Goal: Information Seeking & Learning: Learn about a topic

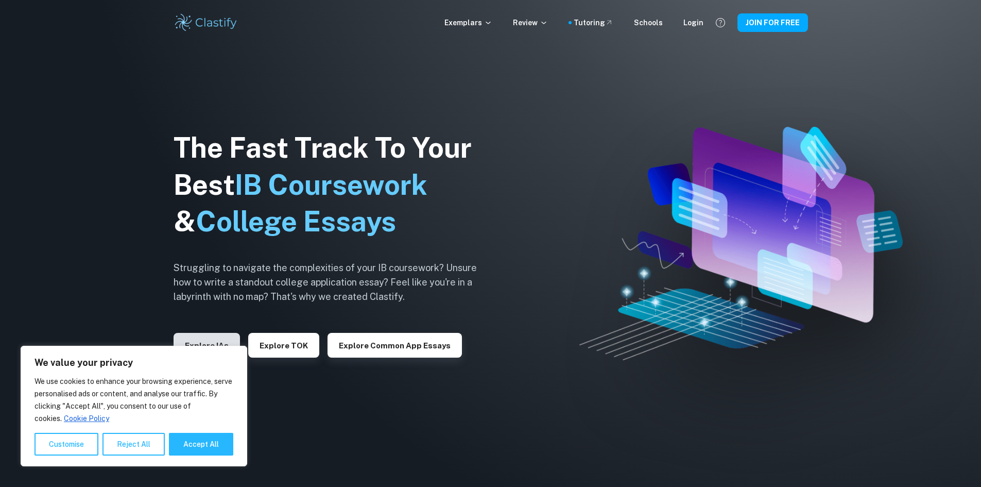
click at [224, 338] on button "Explore IAs" at bounding box center [207, 345] width 66 height 25
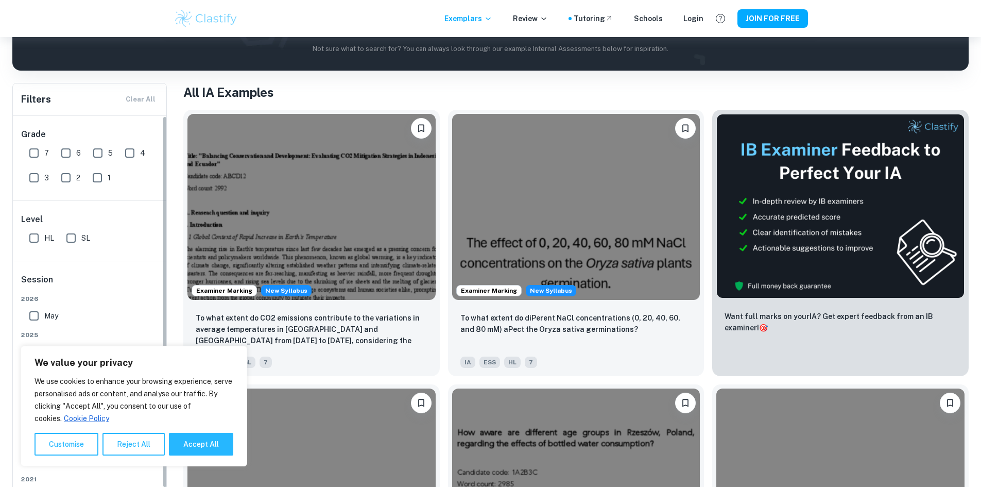
scroll to position [103, 0]
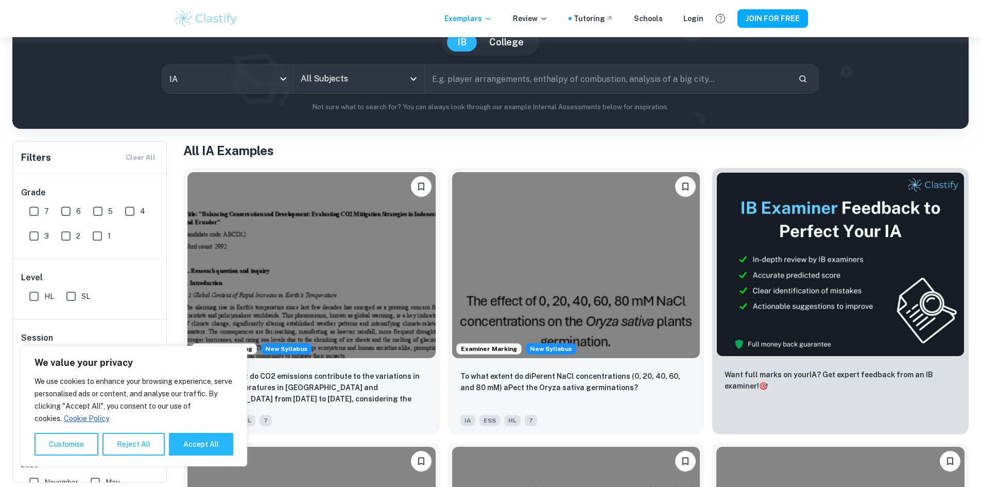
drag, startPoint x: 23, startPoint y: 194, endPoint x: 37, endPoint y: 212, distance: 22.9
click at [25, 195] on h6 "Grade" at bounding box center [90, 192] width 138 height 12
click at [37, 212] on input "7" at bounding box center [34, 211] width 21 height 21
checkbox input "true"
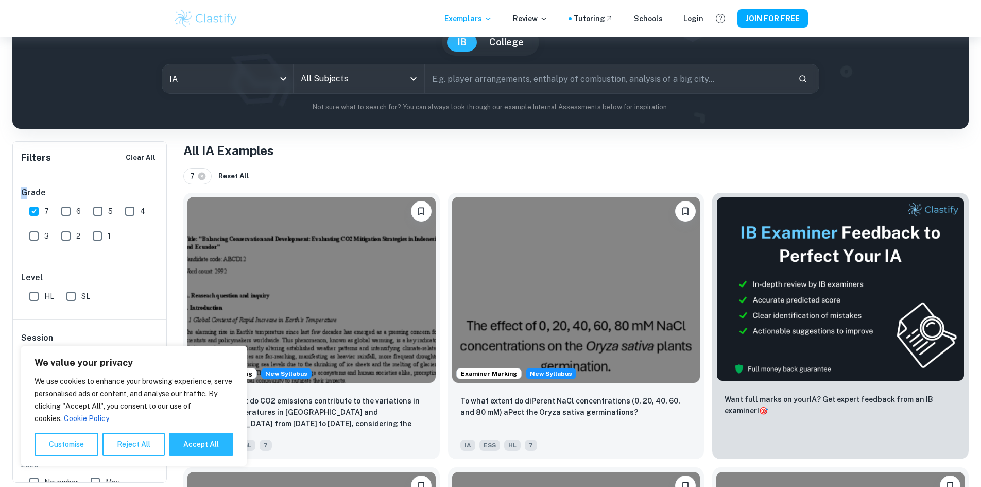
click at [71, 297] on input "SL" at bounding box center [71, 296] width 21 height 21
checkbox input "true"
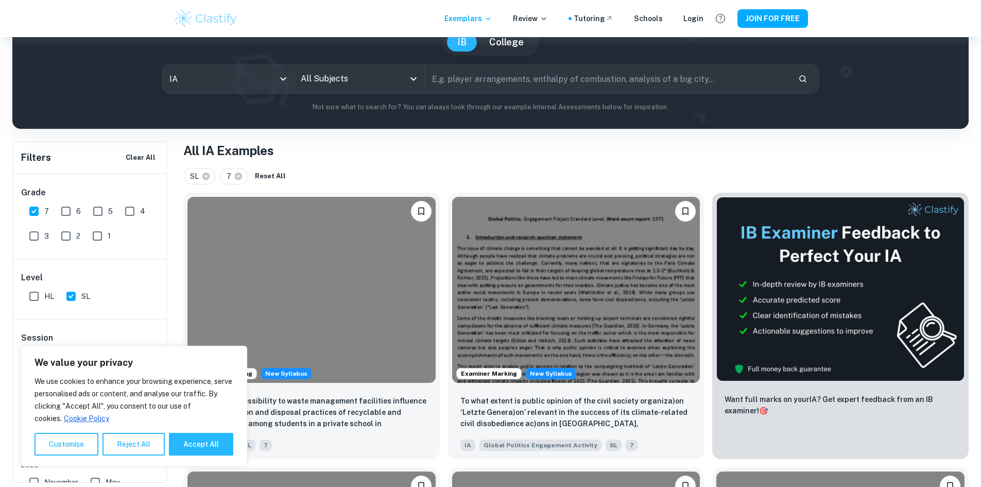
click at [342, 86] on input "All Subjects" at bounding box center [351, 79] width 106 height 20
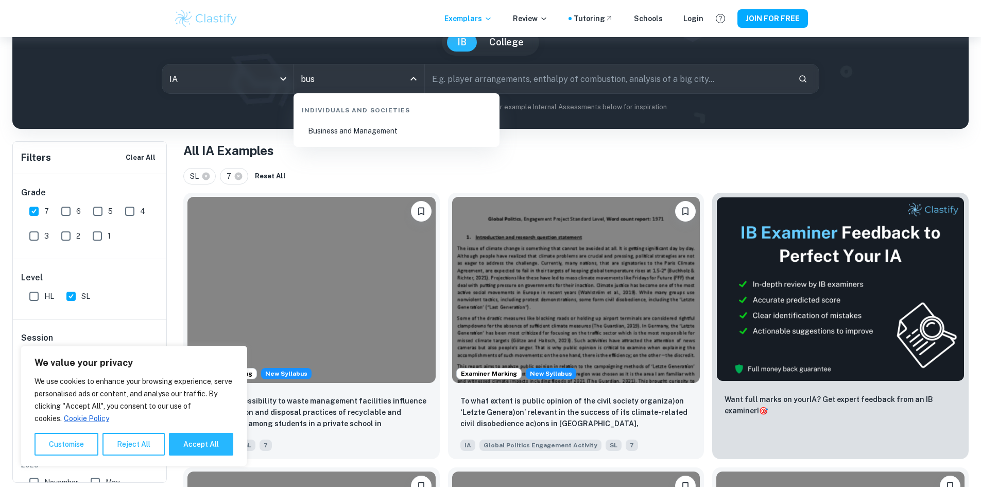
click at [351, 136] on li "Business and Management" at bounding box center [397, 131] width 198 height 24
type input "Business and Management"
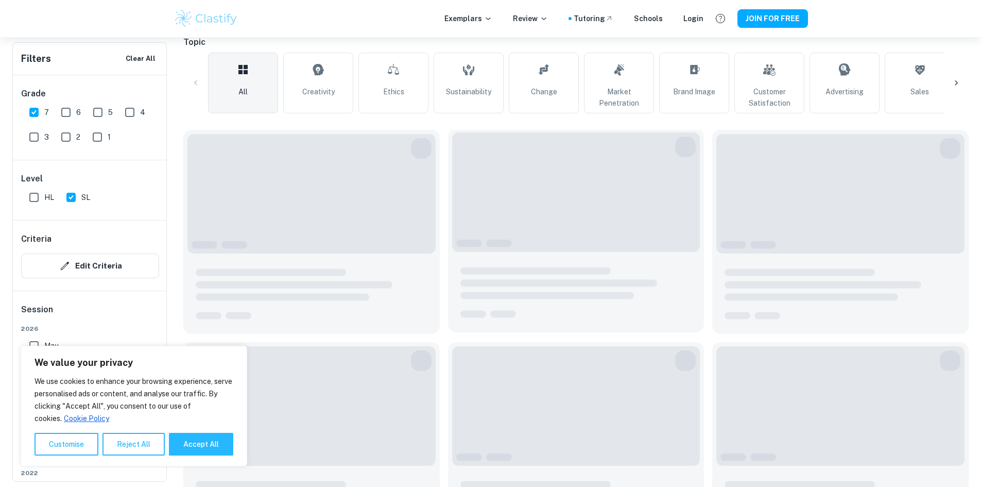
scroll to position [257, 0]
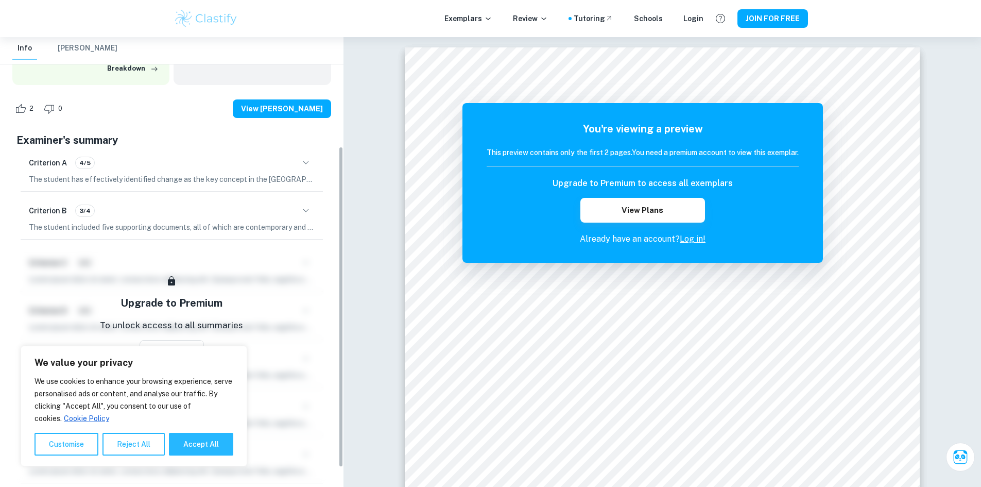
scroll to position [155, 0]
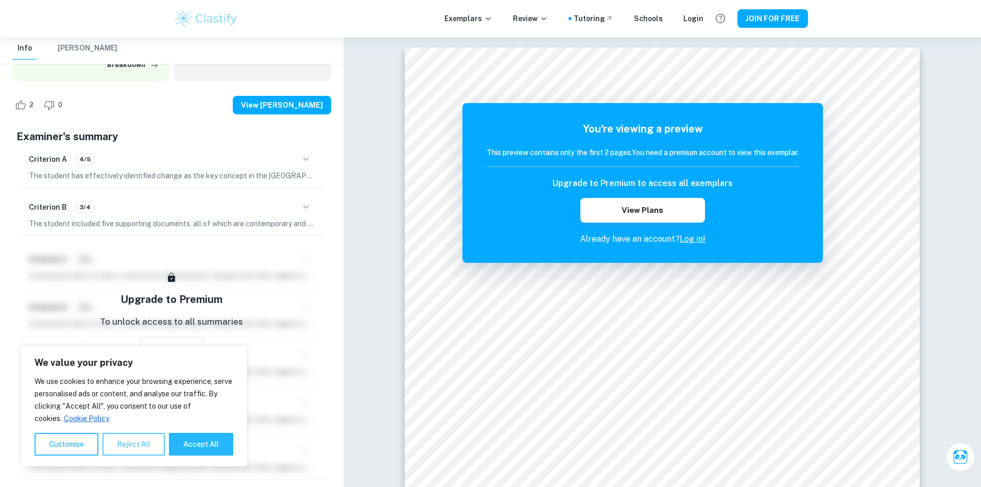
click at [129, 436] on button "Reject All" at bounding box center [133, 443] width 62 height 23
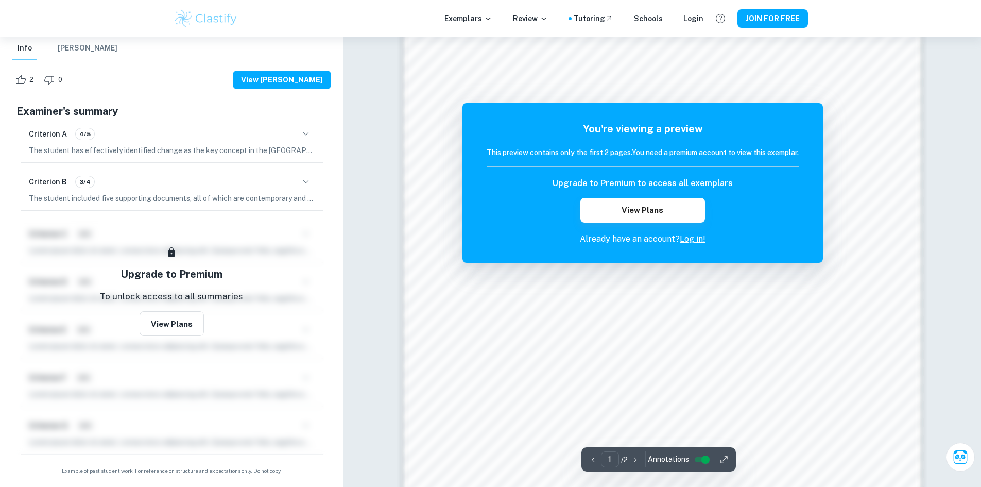
scroll to position [836, 0]
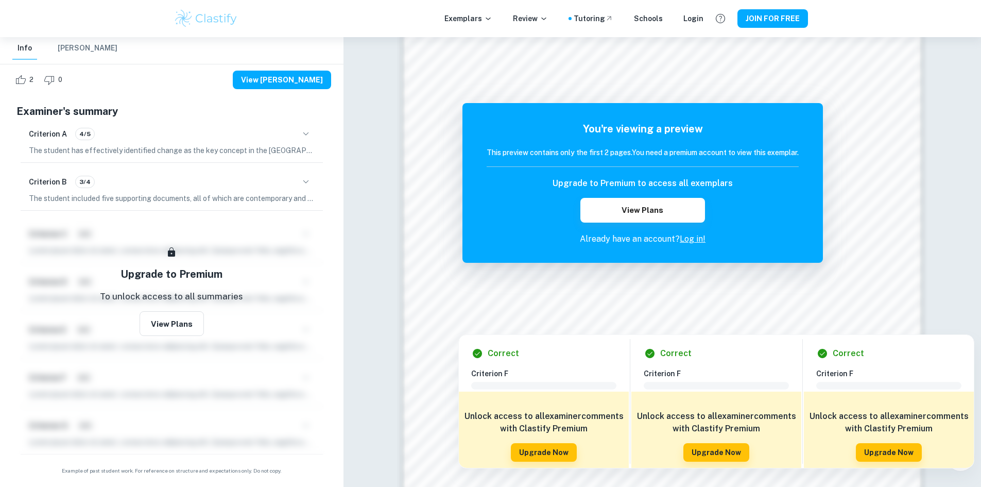
click at [809, 332] on div "Correct Criterion F Comment Unlock access to all examiner comments with Clastif…" at bounding box center [716, 398] width 516 height 139
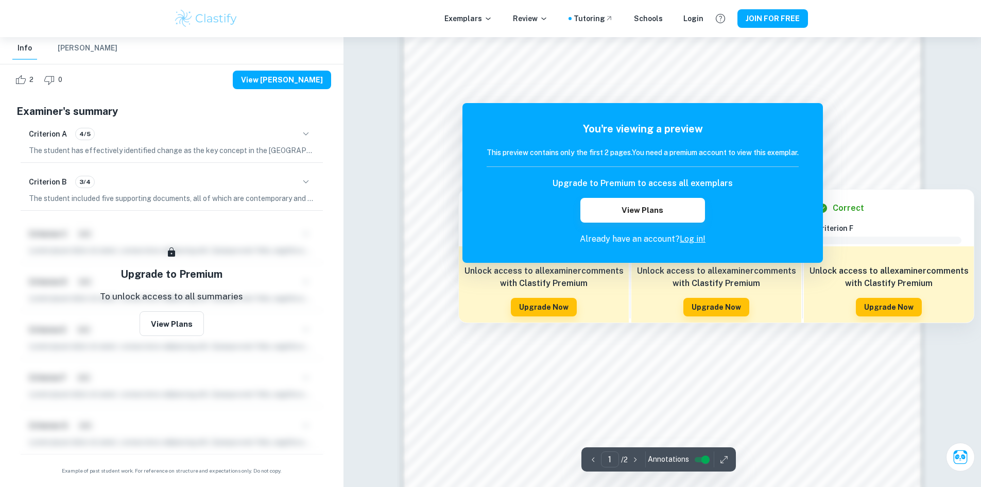
scroll to position [990, 0]
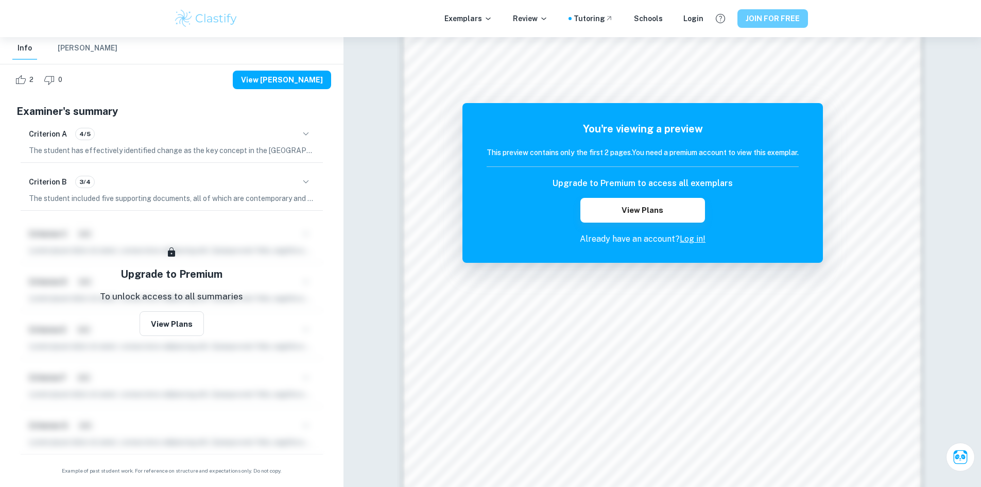
click at [744, 17] on button "JOIN FOR FREE" at bounding box center [772, 18] width 71 height 19
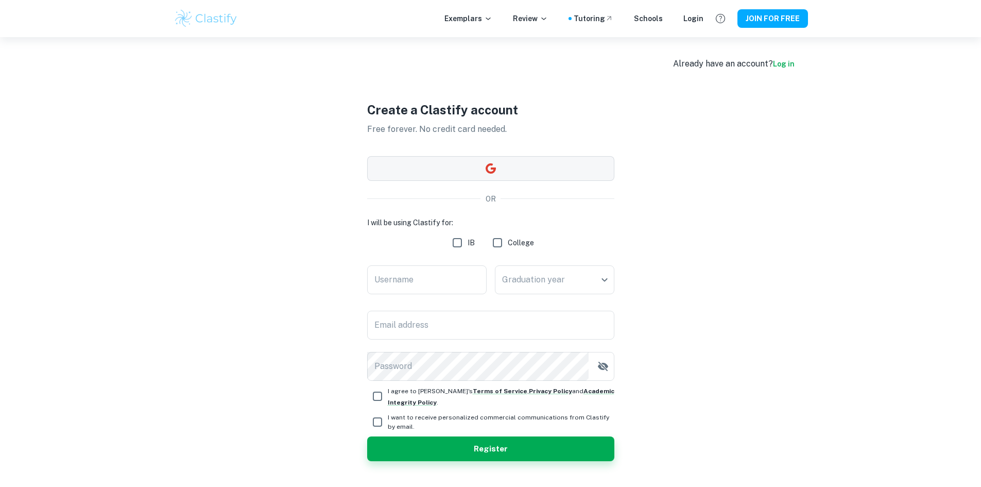
click at [502, 168] on button "button" at bounding box center [490, 168] width 247 height 25
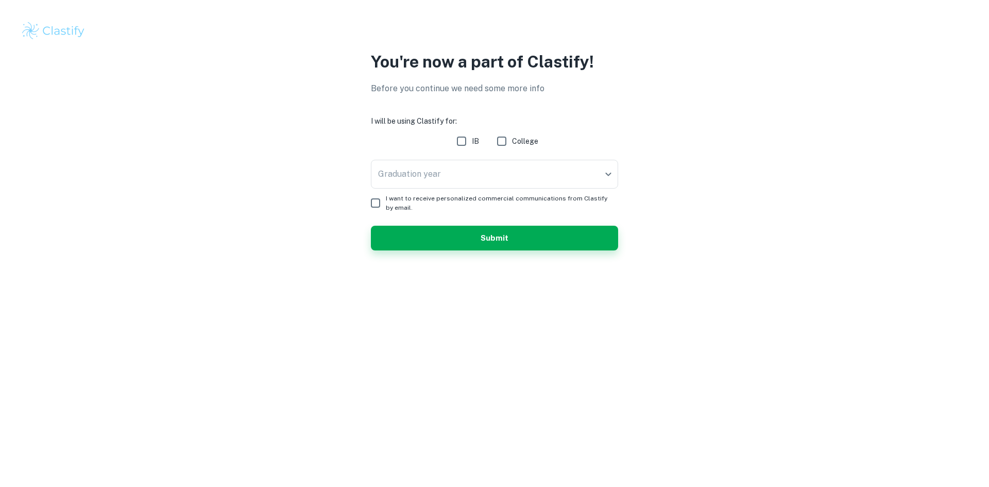
click at [466, 143] on input "IB" at bounding box center [461, 141] width 21 height 21
checkbox input "true"
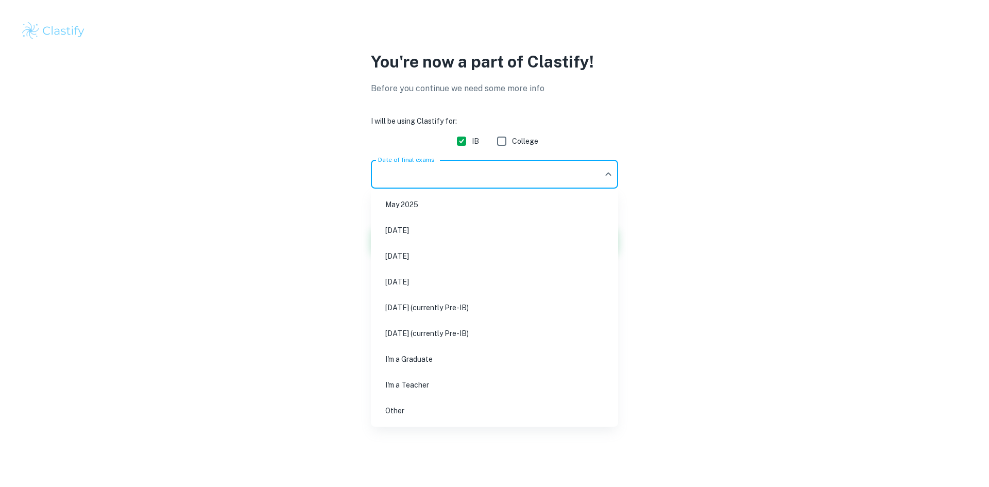
click at [462, 174] on body "We value your privacy We use cookies to enhance your browsing experience, serve…" at bounding box center [494, 243] width 989 height 487
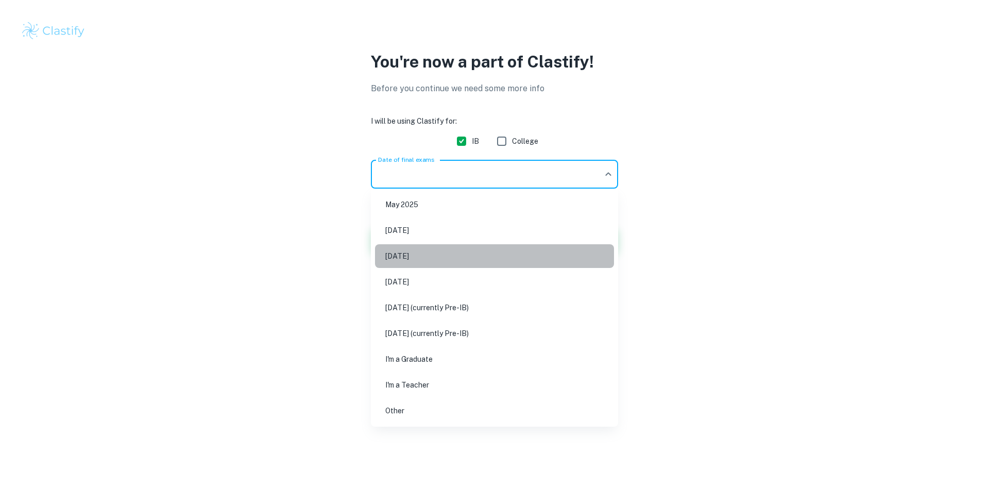
click at [440, 250] on li "May 2026" at bounding box center [494, 256] width 239 height 24
type input "M26"
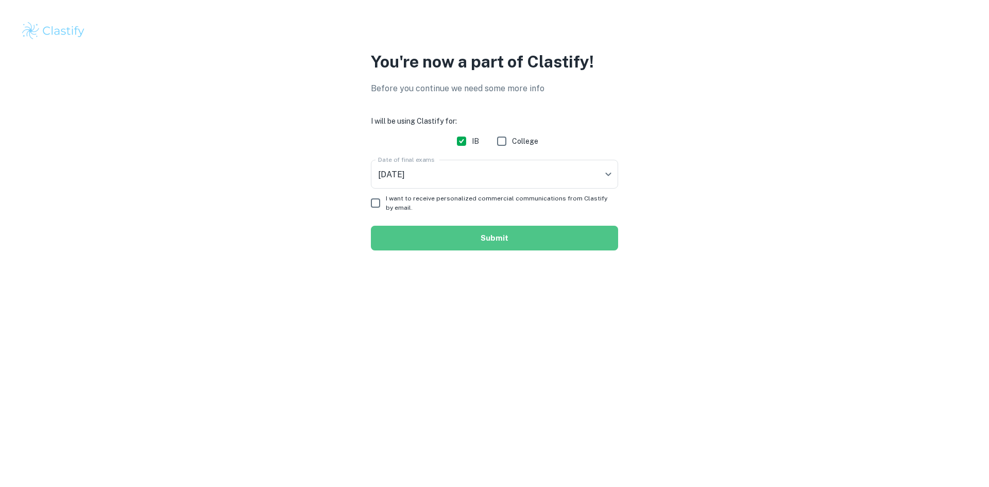
click at [424, 233] on button "Submit" at bounding box center [494, 238] width 247 height 25
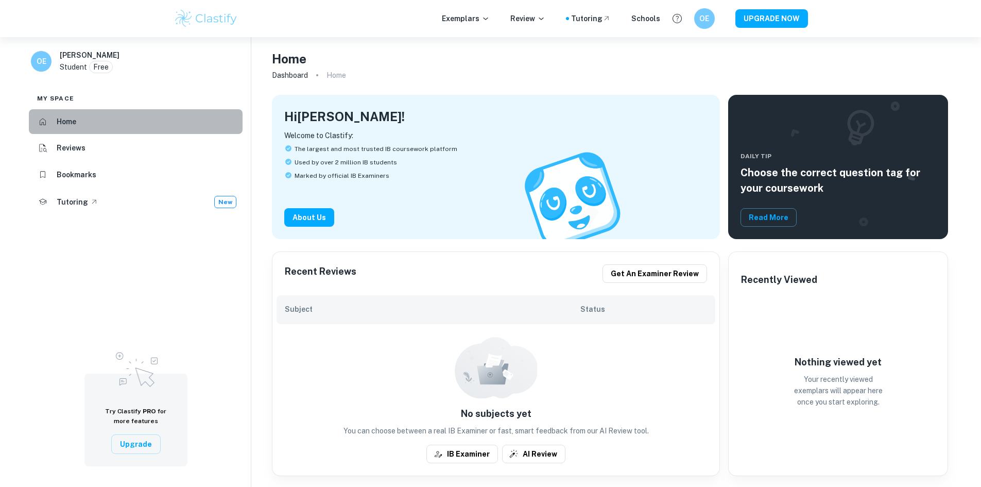
click at [144, 120] on li "Home" at bounding box center [136, 121] width 214 height 25
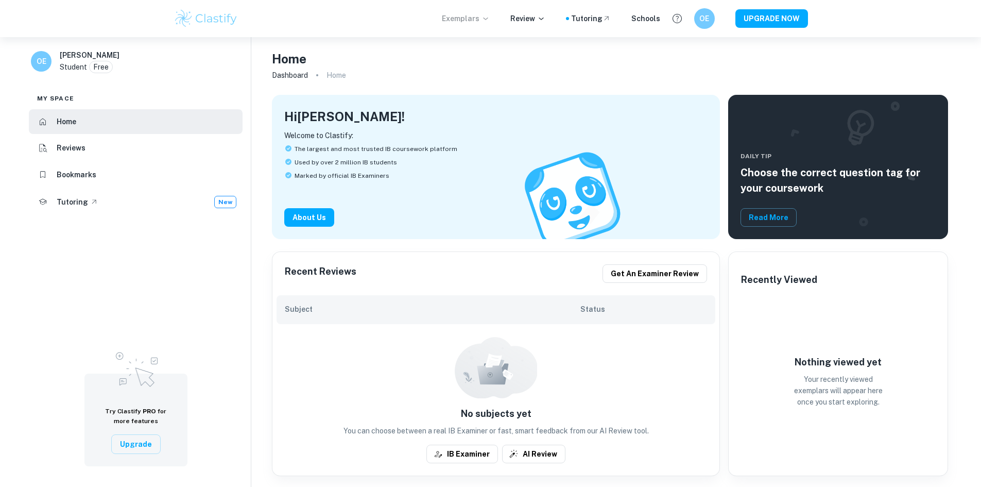
click at [472, 15] on p "Exemplars" at bounding box center [466, 18] width 48 height 11
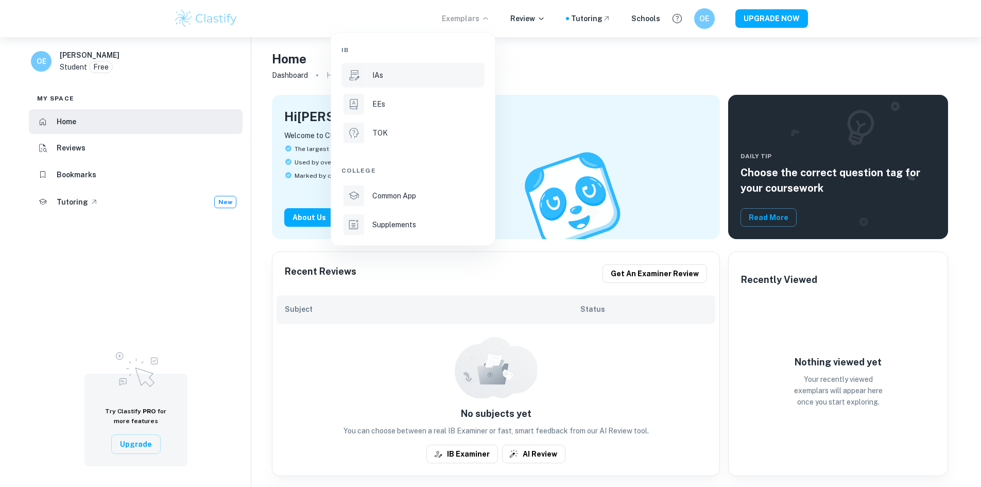
click at [398, 67] on li "IAs" at bounding box center [412, 75] width 143 height 25
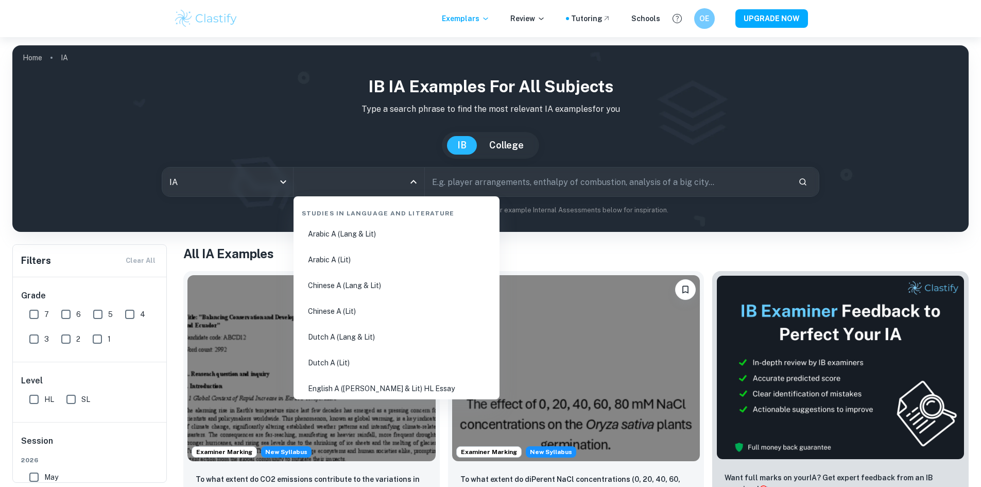
click at [328, 181] on input "All Subjects" at bounding box center [351, 182] width 106 height 20
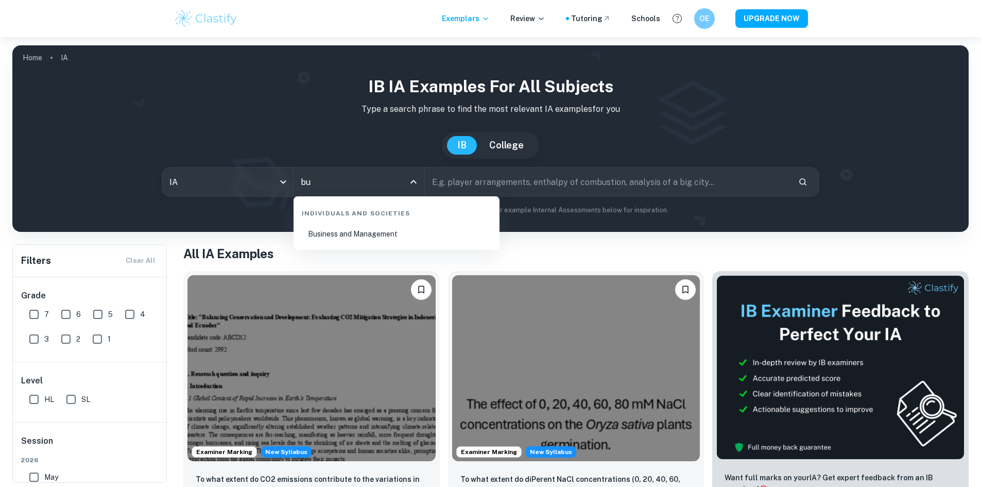
click at [366, 233] on li "Business and Management" at bounding box center [397, 234] width 198 height 24
type input "Business and Management"
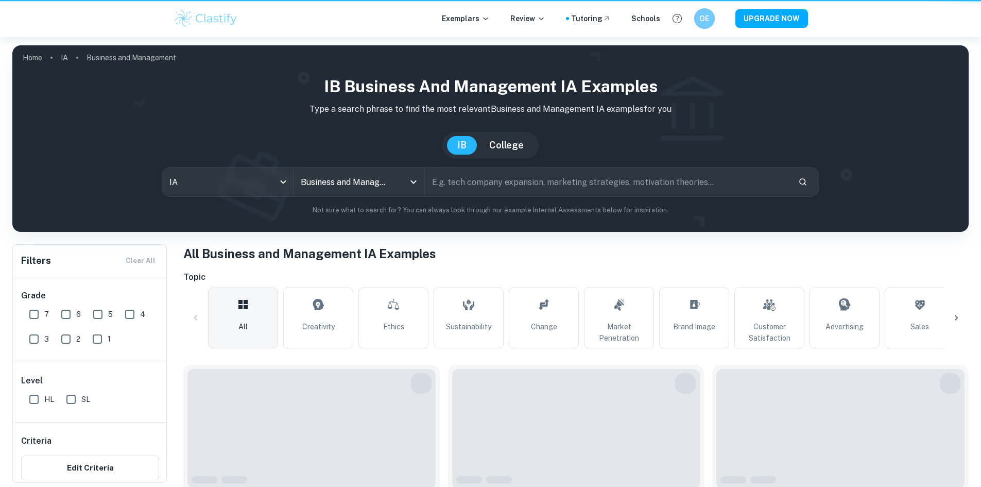
click at [479, 182] on input "text" at bounding box center [607, 181] width 365 height 29
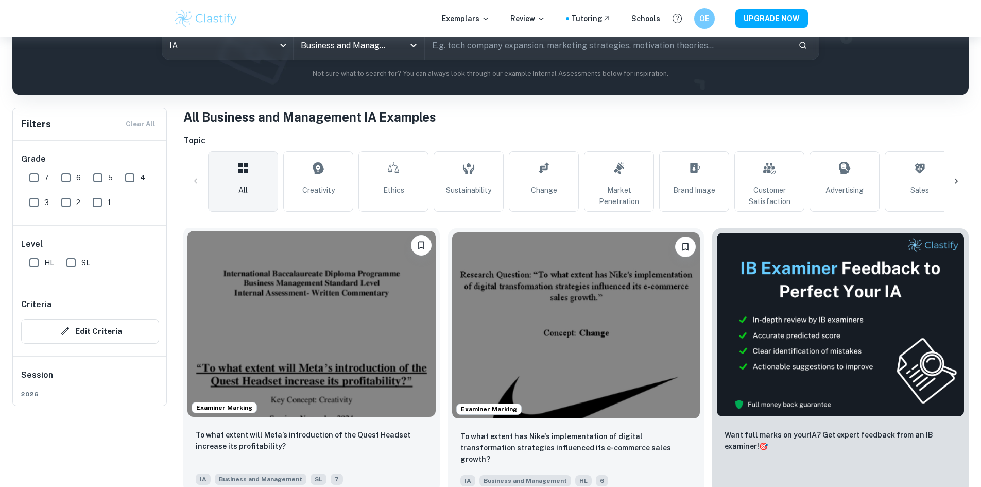
scroll to position [206, 0]
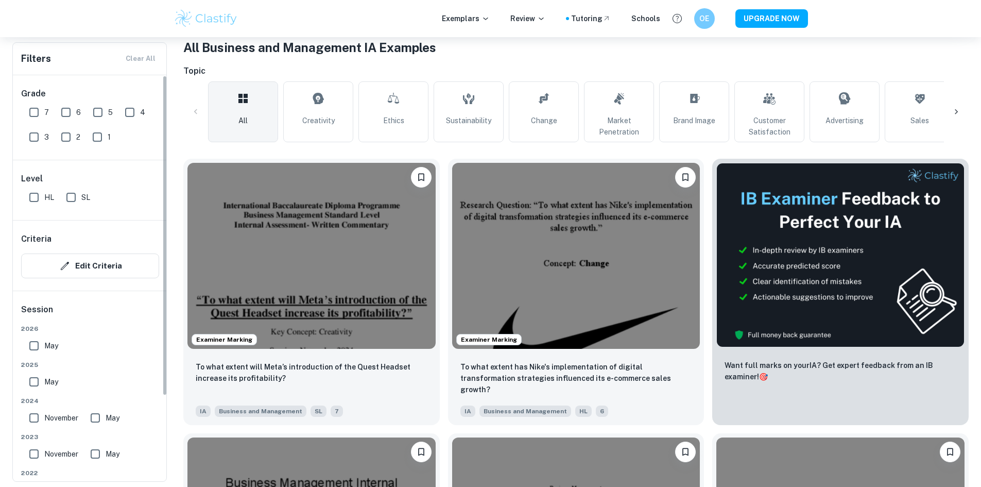
drag, startPoint x: 77, startPoint y: 194, endPoint x: 92, endPoint y: 140, distance: 56.7
click at [77, 193] on input "SL" at bounding box center [71, 197] width 21 height 21
checkbox input "true"
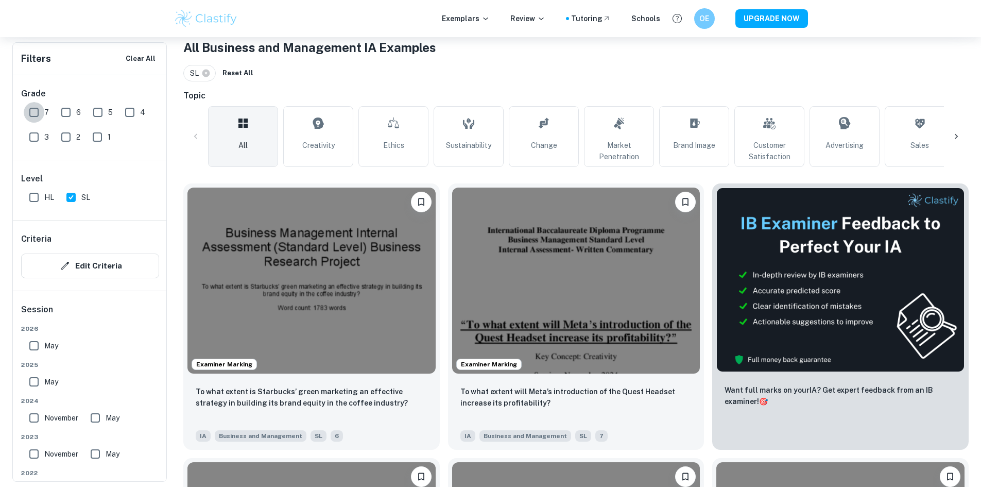
click at [30, 115] on input "7" at bounding box center [34, 112] width 21 height 21
checkbox input "true"
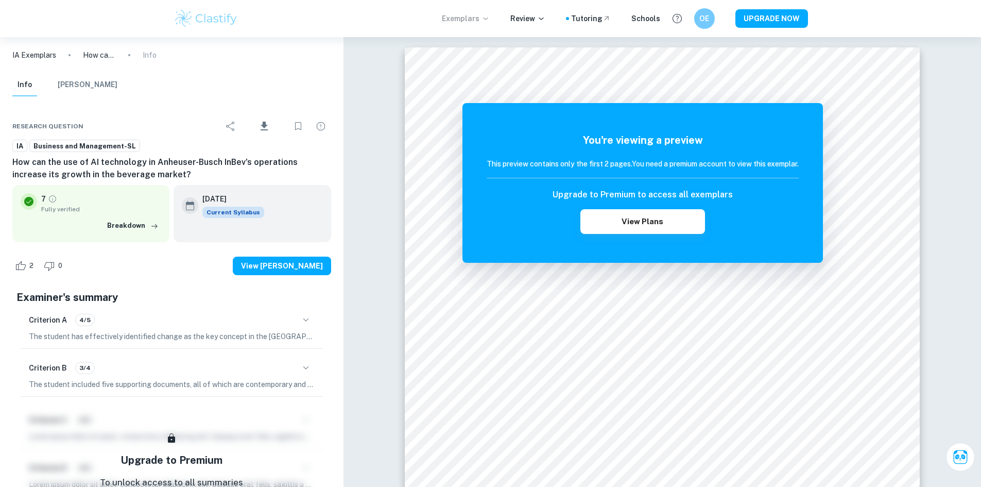
click at [465, 14] on p "Exemplars" at bounding box center [466, 18] width 48 height 11
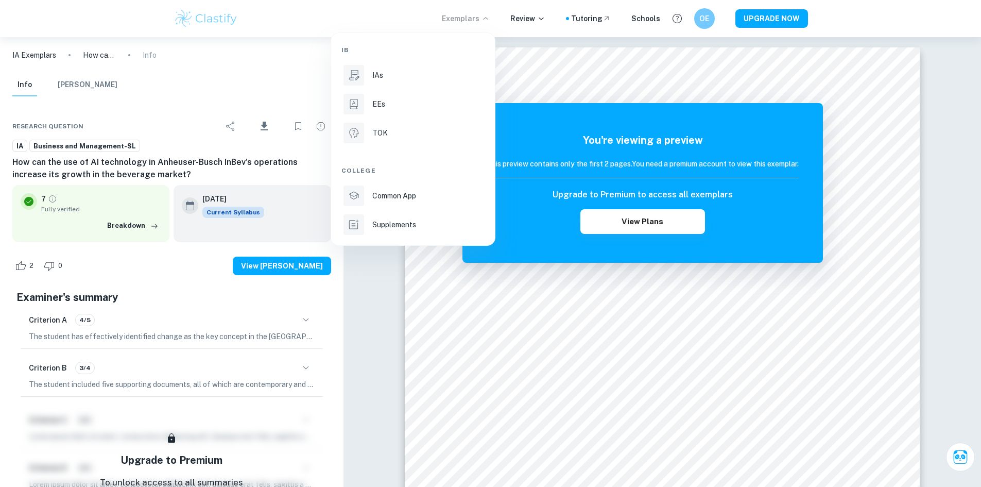
click at [524, 21] on div at bounding box center [490, 243] width 981 height 487
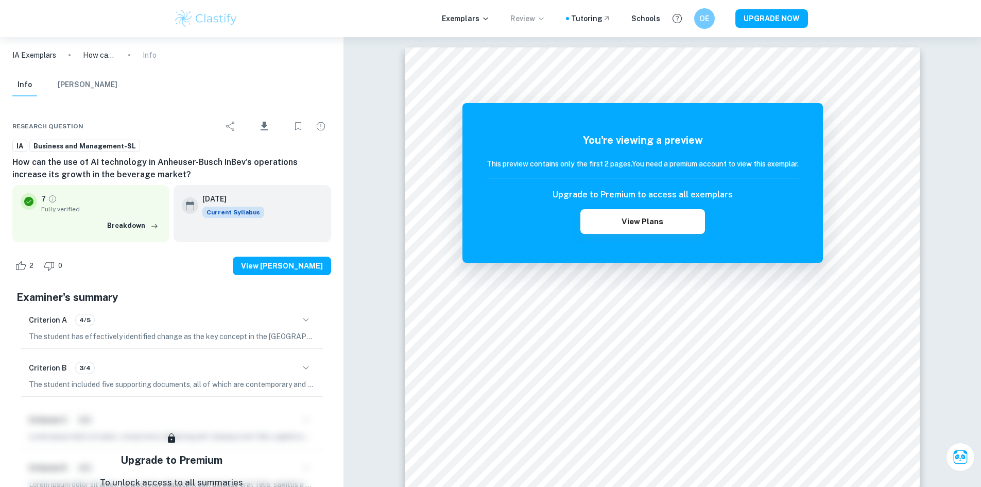
click at [528, 14] on p "Review" at bounding box center [527, 18] width 35 height 11
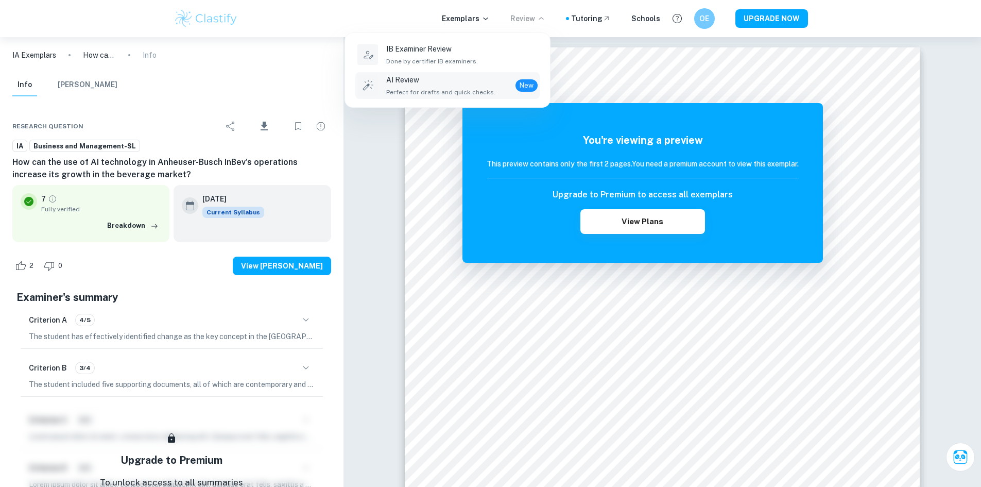
click at [410, 80] on p "AI Review" at bounding box center [440, 79] width 109 height 11
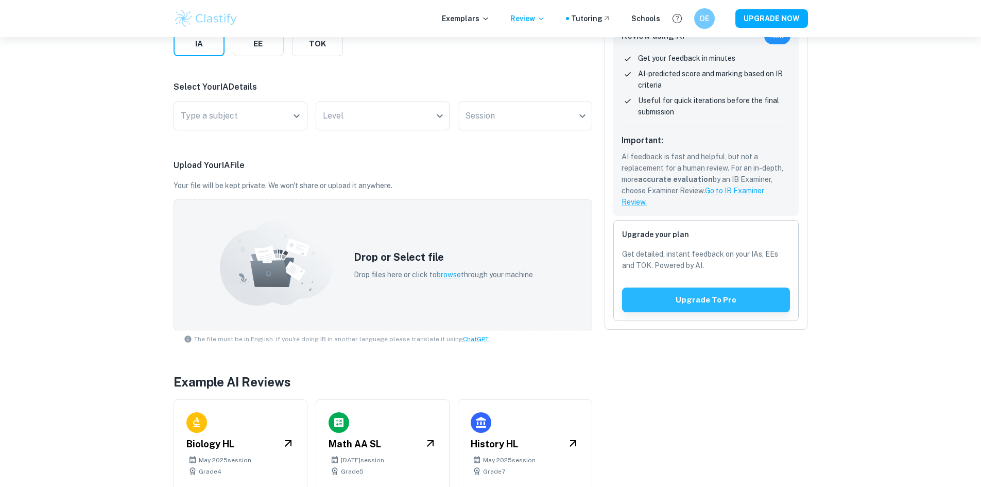
scroll to position [204, 0]
